Goal: Task Accomplishment & Management: Complete application form

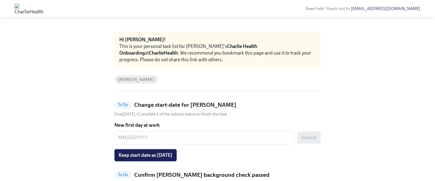
click at [149, 156] on span "Keep start date as [DATE]" at bounding box center [146, 156] width 54 height 6
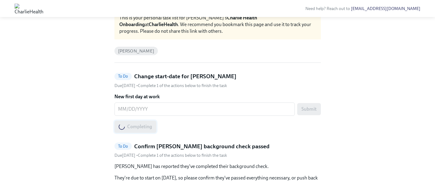
scroll to position [82, 0]
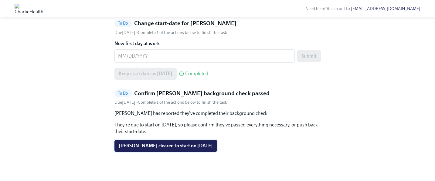
click at [157, 144] on span "Jay Kusler cleared to start on 08/18/2025" at bounding box center [166, 146] width 94 height 6
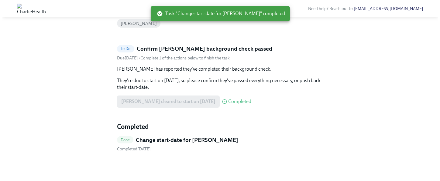
scroll to position [0, 0]
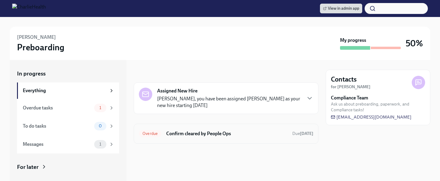
click at [202, 131] on h6 "Confirm cleared by People Ops" at bounding box center [226, 134] width 121 height 7
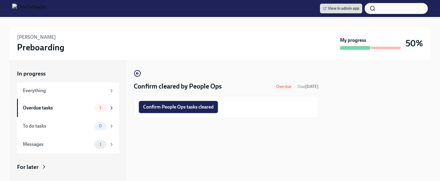
click at [200, 109] on span "Confirm People Ops tasks cleared" at bounding box center [178, 107] width 70 height 6
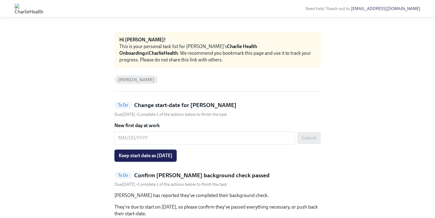
click at [173, 155] on span "Keep start date as [DATE]" at bounding box center [146, 156] width 54 height 6
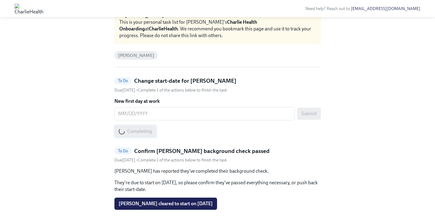
scroll to position [45, 0]
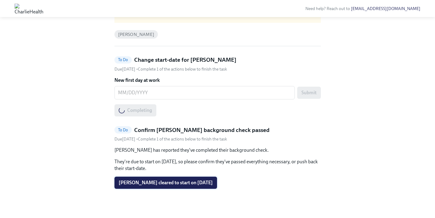
click at [163, 181] on span "[PERSON_NAME] cleared to start on [DATE]" at bounding box center [166, 183] width 94 height 6
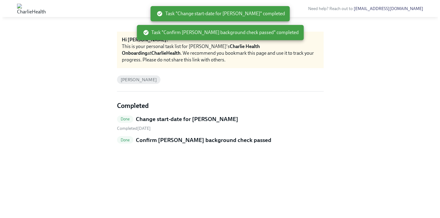
scroll to position [0, 0]
